Goal: Book appointment/travel/reservation

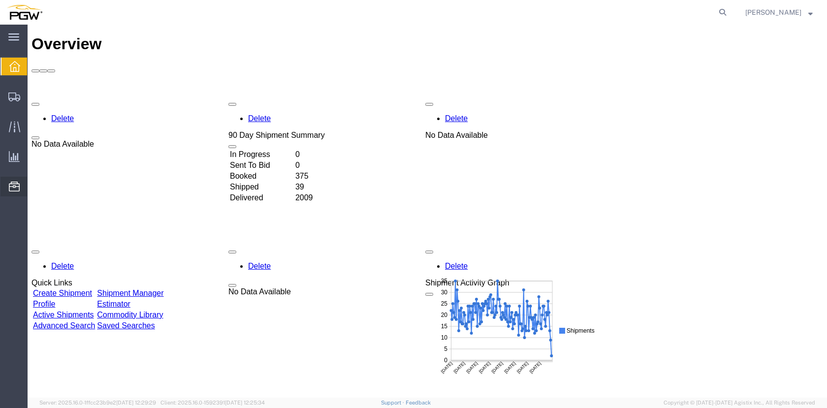
click at [0, 0] on span "Location Appointment" at bounding box center [0, 0] width 0 height 0
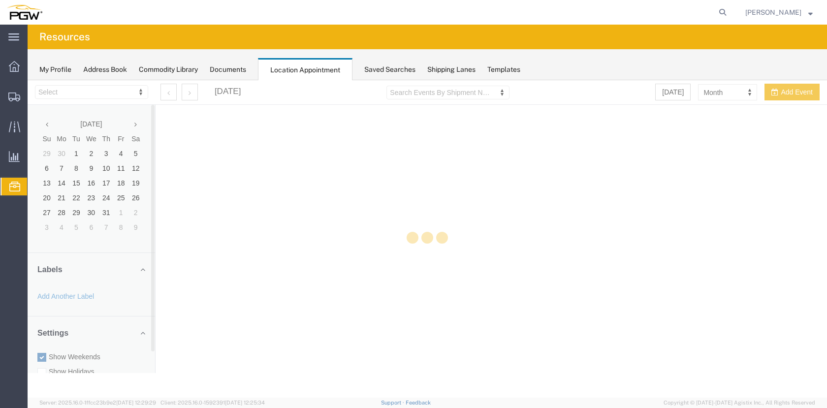
select select "28253"
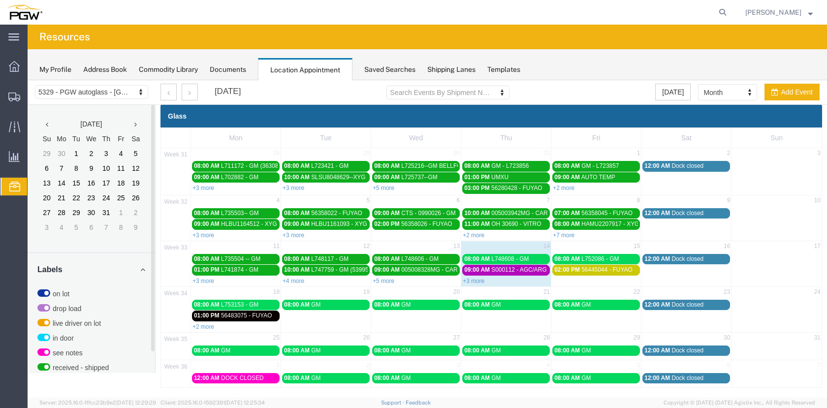
click at [479, 277] on div "+3 more" at bounding box center [506, 281] width 90 height 10
select select "1"
select select
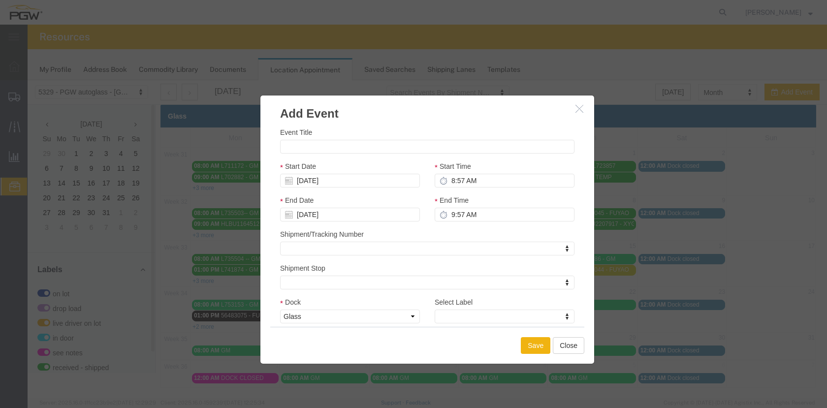
scroll to position [0, 0]
click at [568, 345] on button "Close" at bounding box center [568, 345] width 31 height 17
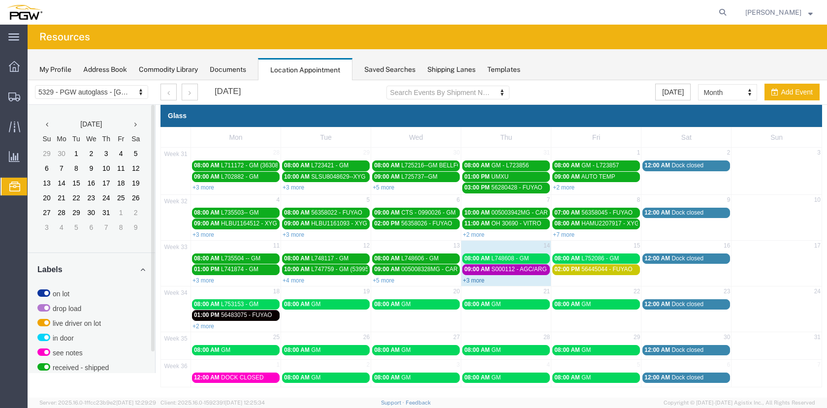
click at [480, 281] on link "+3 more" at bounding box center [474, 280] width 22 height 7
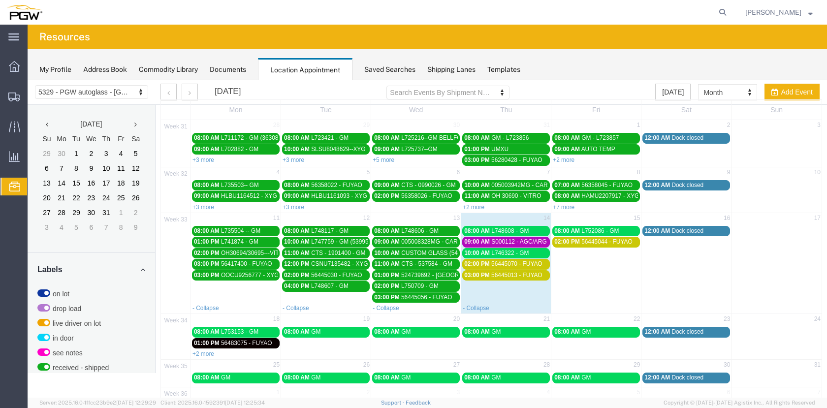
scroll to position [56, 0]
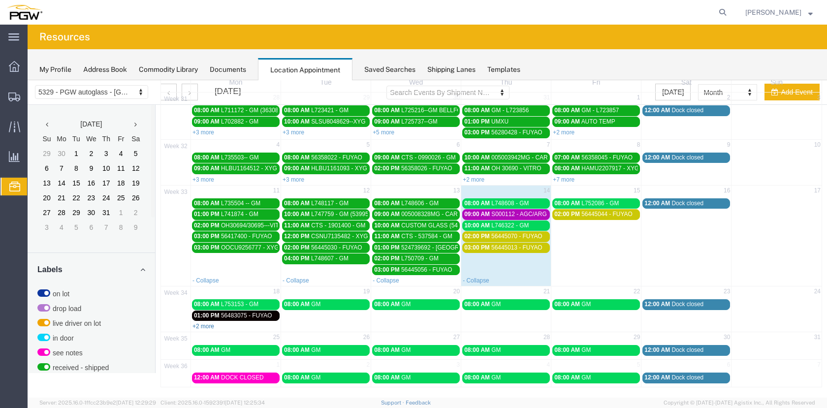
click at [210, 327] on link "+2 more" at bounding box center [203, 326] width 22 height 7
